Goal: Transaction & Acquisition: Purchase product/service

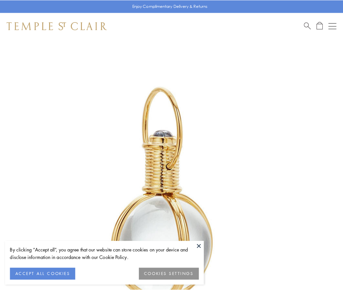
scroll to position [170, 0]
